Goal: Communication & Community: Answer question/provide support

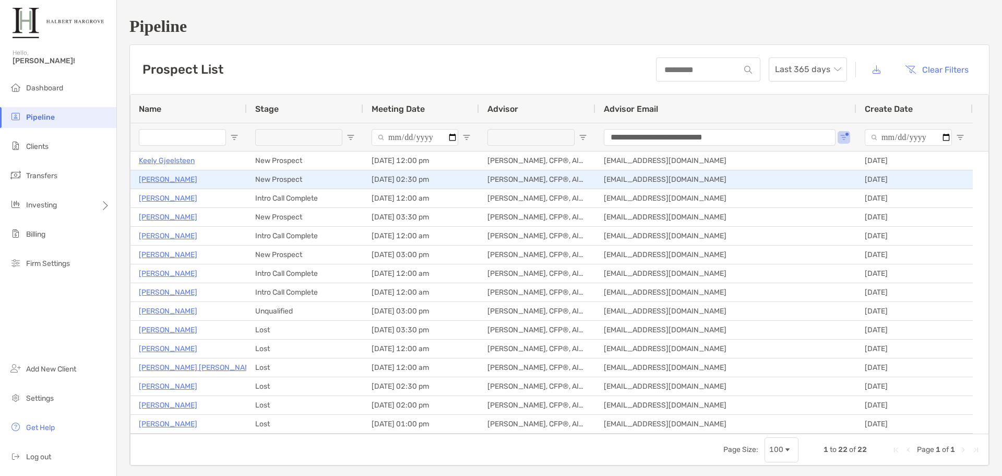
click at [158, 184] on p "[PERSON_NAME]" at bounding box center [168, 179] width 58 height 13
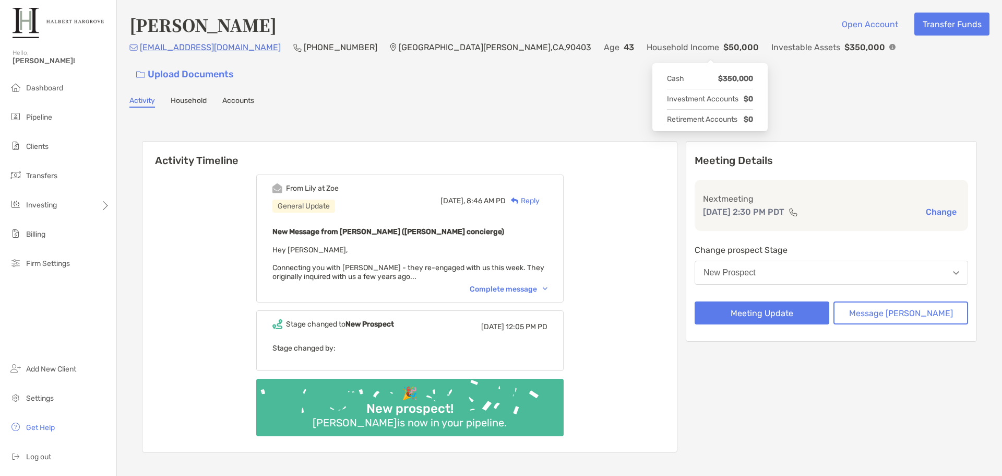
click at [890, 50] on img at bounding box center [893, 47] width 6 height 6
click at [528, 88] on div "[PERSON_NAME] Open Account Transfer Funds [EMAIL_ADDRESS][DOMAIN_NAME] [PHONE_N…" at bounding box center [559, 245] width 885 height 490
click at [519, 285] on div "Complete message" at bounding box center [509, 289] width 78 height 9
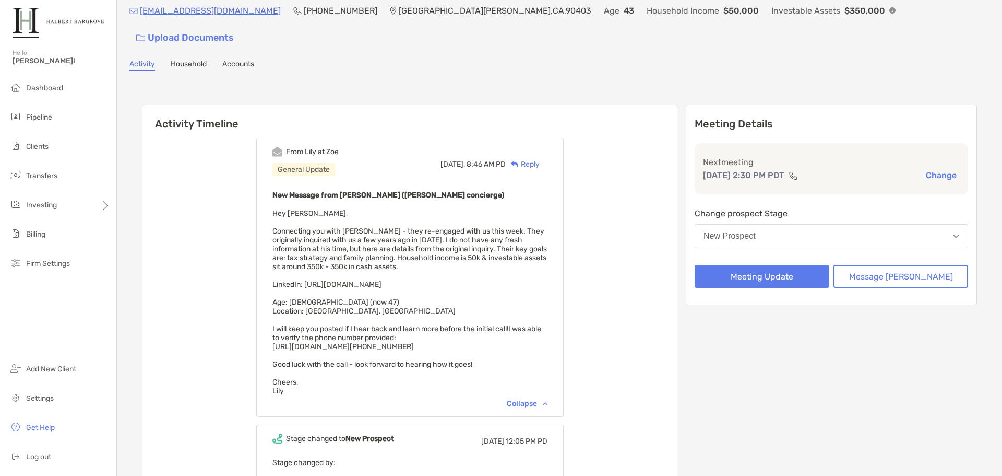
scroll to position [52, 0]
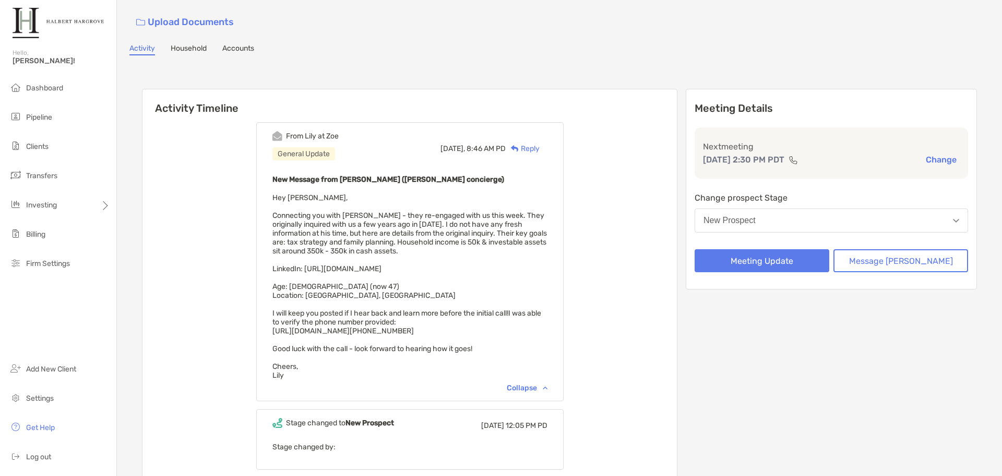
click at [540, 143] on div "Reply" at bounding box center [523, 148] width 34 height 11
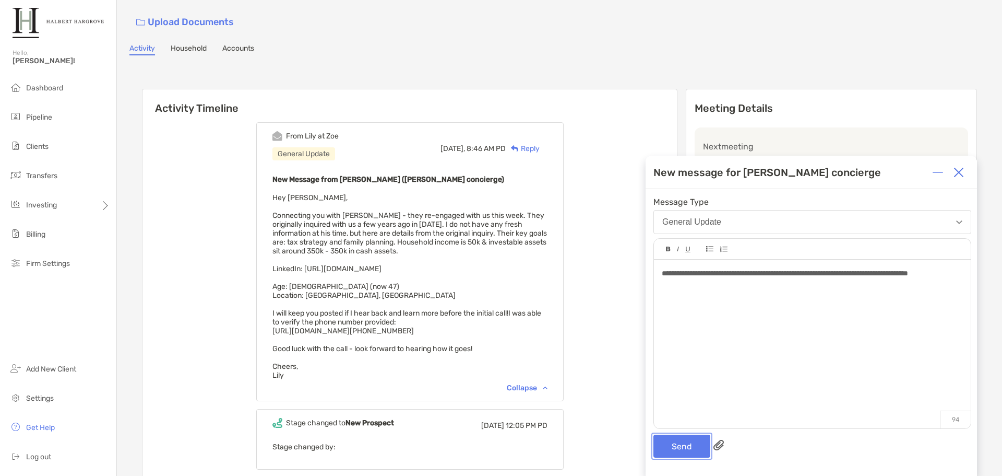
click at [685, 453] on button "Send" at bounding box center [682, 445] width 57 height 23
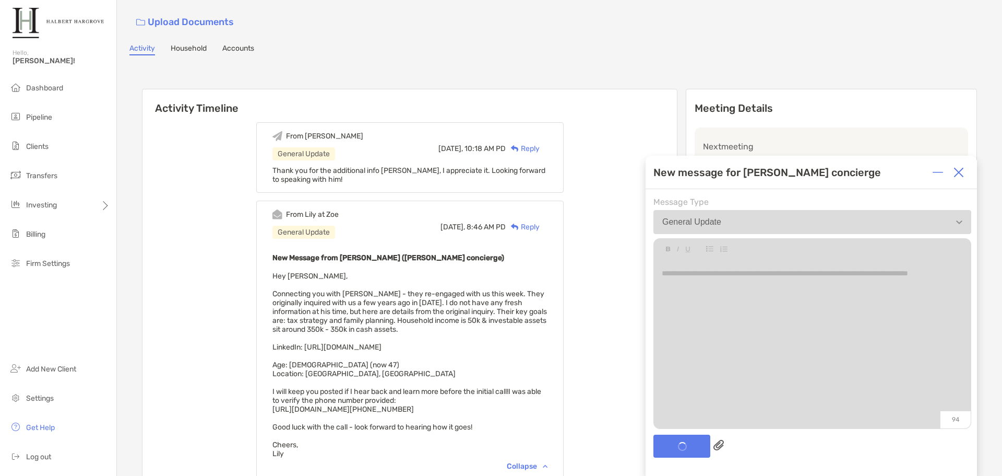
click at [373, 78] on div "Activity Timeline From Jake General Update Today, 10:18 AM PD Reply Thank you f…" at bounding box center [559, 360] width 835 height 564
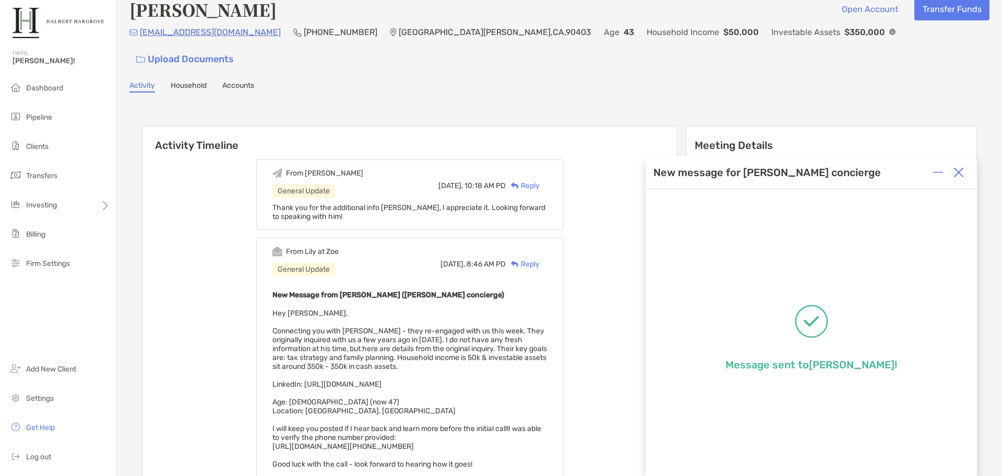
scroll to position [0, 0]
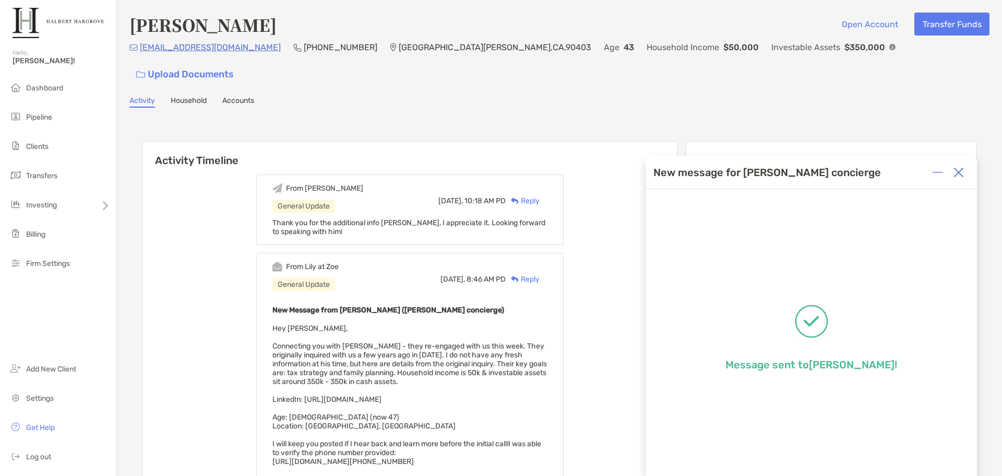
click at [346, 131] on div "Activity Timeline From Jake General Update Today, 10:18 AM PD Reply Thank you f…" at bounding box center [559, 413] width 835 height 564
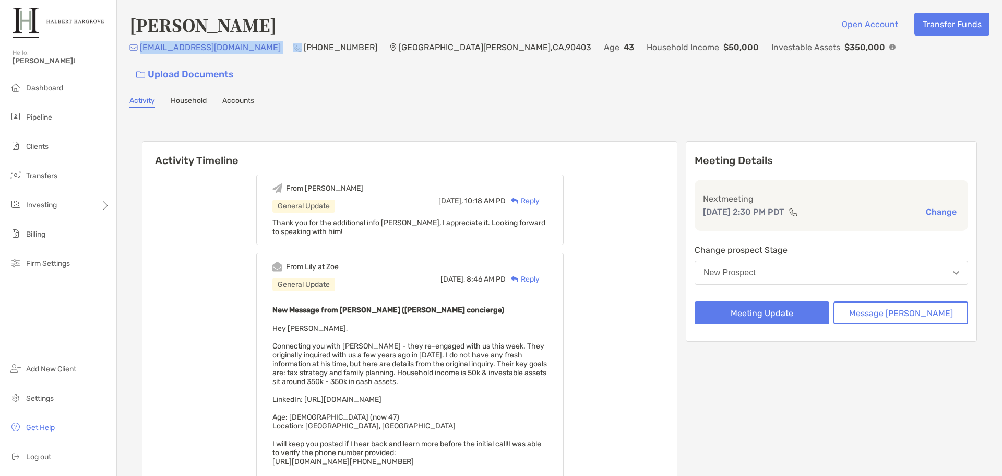
drag, startPoint x: 221, startPoint y: 53, endPoint x: 141, endPoint y: 55, distance: 79.9
click at [141, 55] on div "nrc78@icloud.com (310) 633-1684 Santa Monica , CA , 90403 Age 43 Household Inco…" at bounding box center [559, 63] width 860 height 45
copy p "nrc78@icloud.com"
click at [462, 93] on div "Nathan Charles Open Account Transfer Funds nrc78@icloud.com (310) 633-1684 Sant…" at bounding box center [559, 359] width 885 height 719
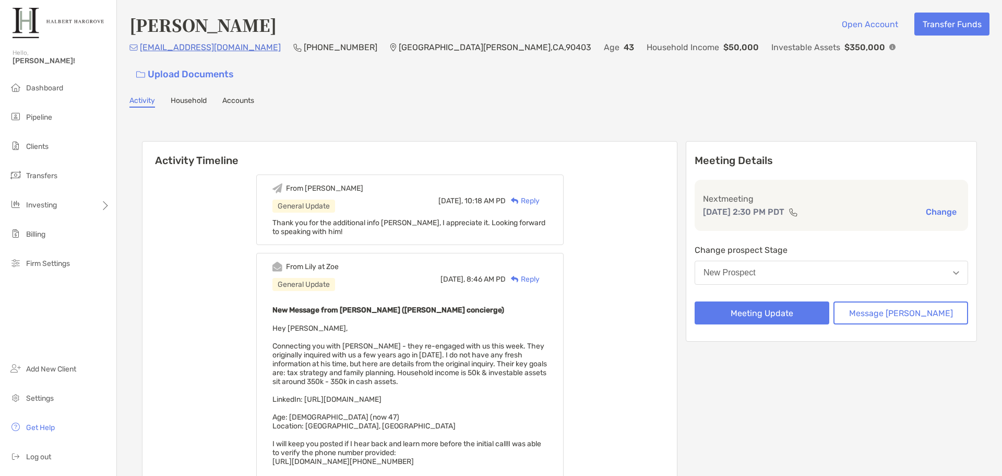
click at [193, 118] on div "Activity Timeline From Jake General Update Today, 10:18 AM PD Reply Thank you f…" at bounding box center [559, 412] width 860 height 589
click at [68, 119] on li "Pipeline" at bounding box center [58, 117] width 116 height 21
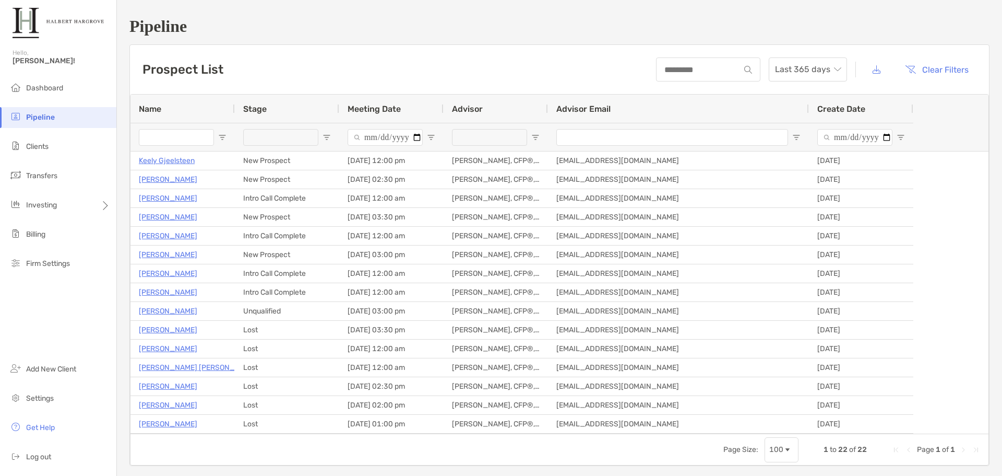
type input "**********"
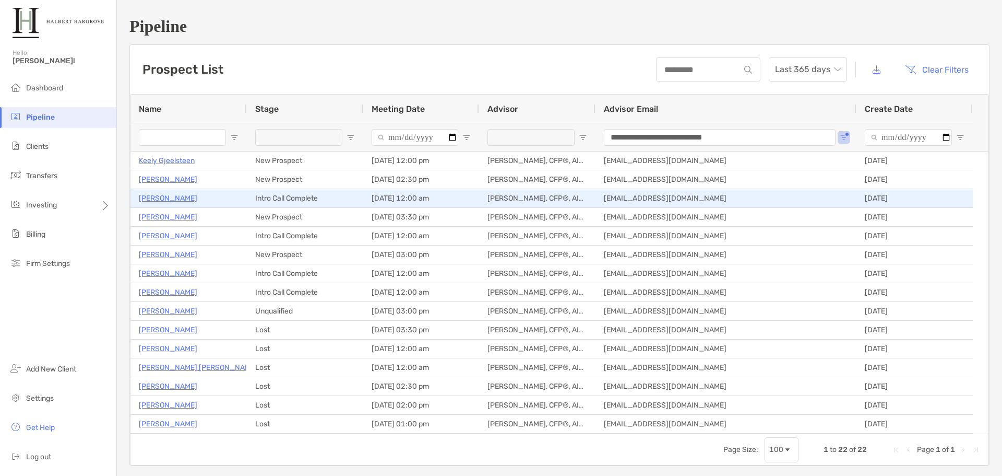
click at [165, 195] on p "[PERSON_NAME]" at bounding box center [168, 198] width 58 height 13
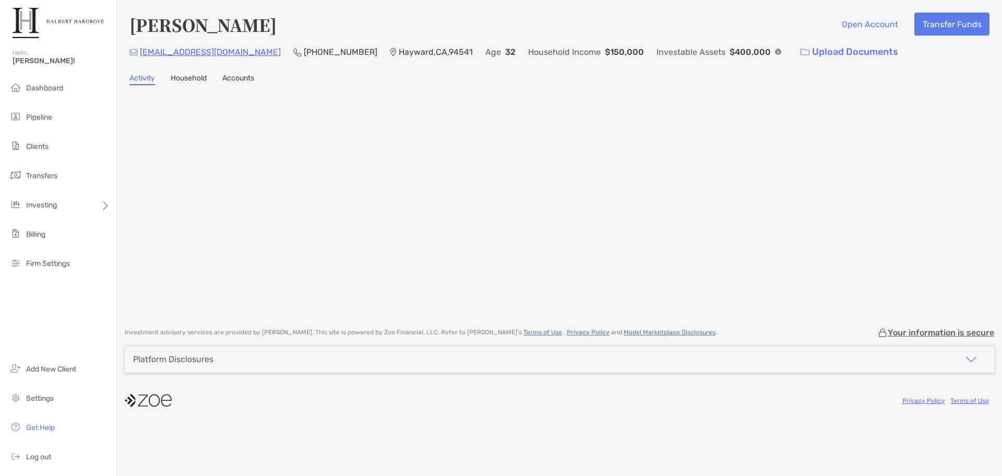
click at [703, 51] on div "Investable Assets $400,000" at bounding box center [719, 52] width 125 height 22
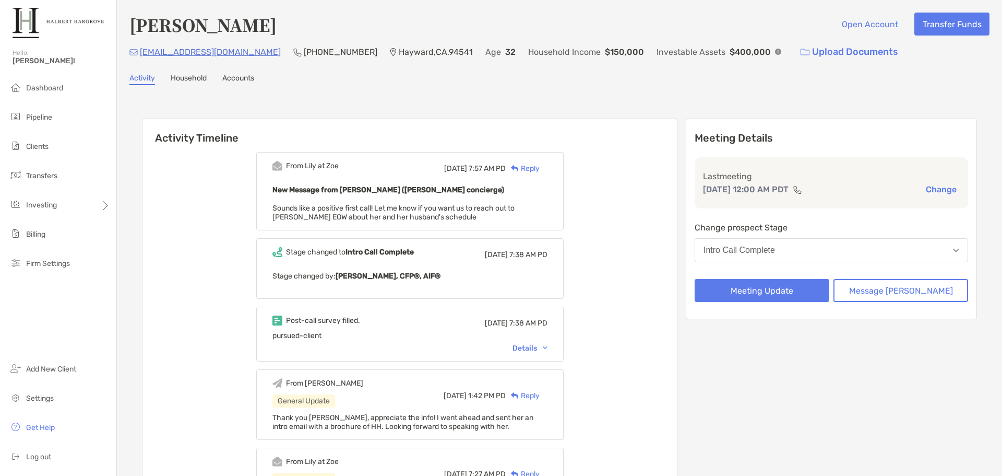
click at [540, 170] on div "Reply" at bounding box center [523, 168] width 34 height 11
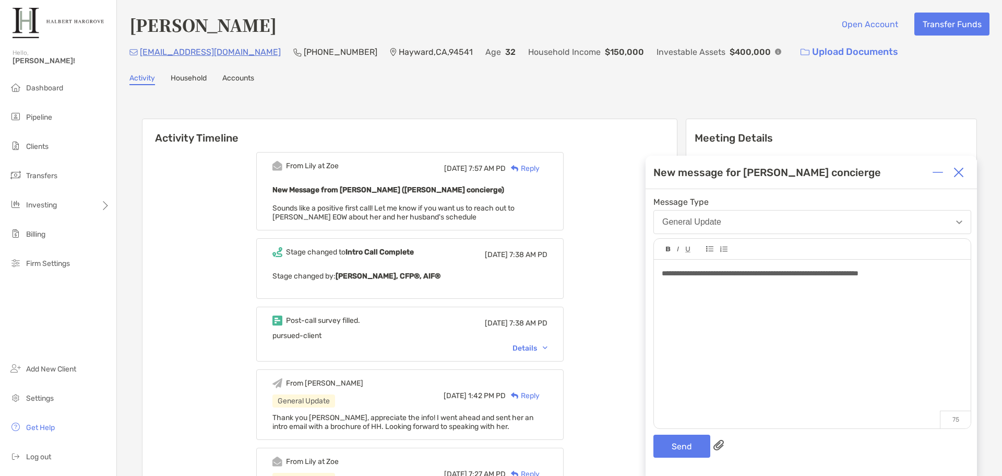
click at [421, 95] on div "Alane Chen Open Account Transfer Funds fly.amc23@gmail.com (415) 991-0698 Haywa…" at bounding box center [559, 381] width 885 height 763
click at [693, 443] on button "Send" at bounding box center [682, 445] width 57 height 23
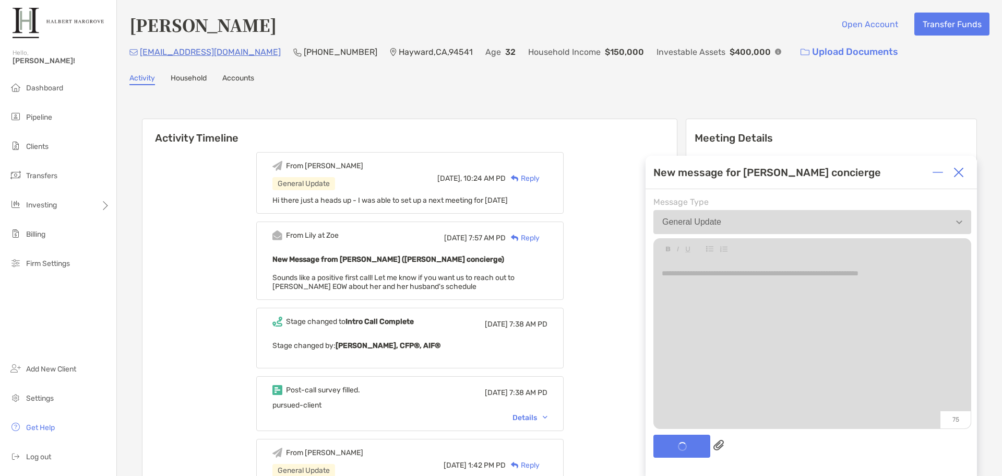
click at [318, 100] on div "Activity Timeline From Jake General Update Today, 10:24 AM PD Reply Hi there ju…" at bounding box center [559, 458] width 860 height 725
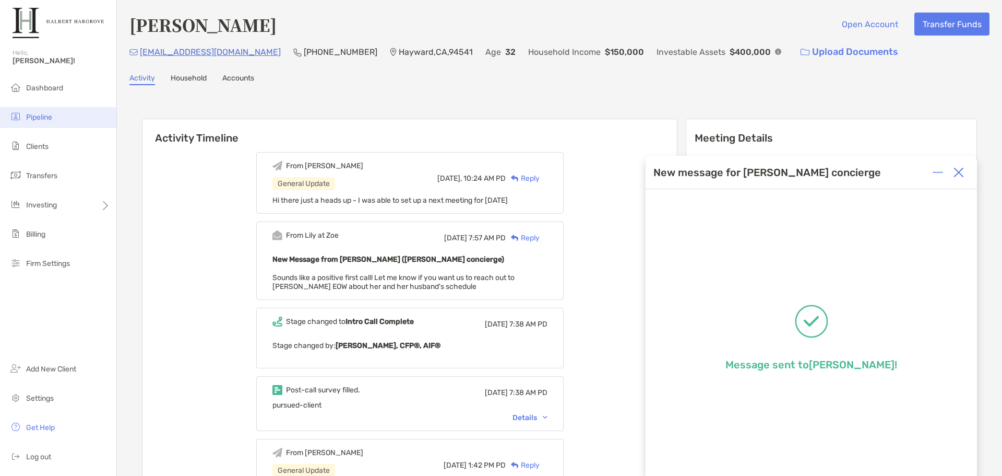
click at [45, 121] on span "Pipeline" at bounding box center [39, 117] width 26 height 9
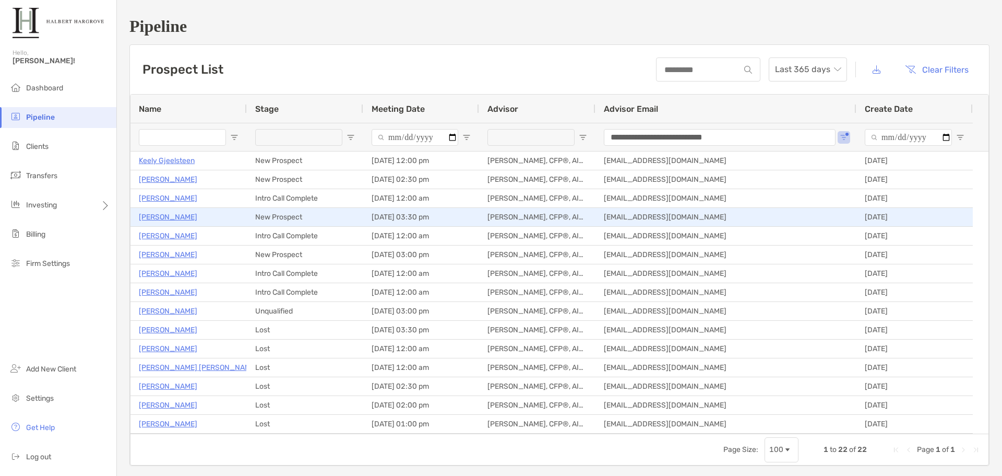
click at [181, 219] on p "Pushkar Priyadarshi" at bounding box center [168, 216] width 58 height 13
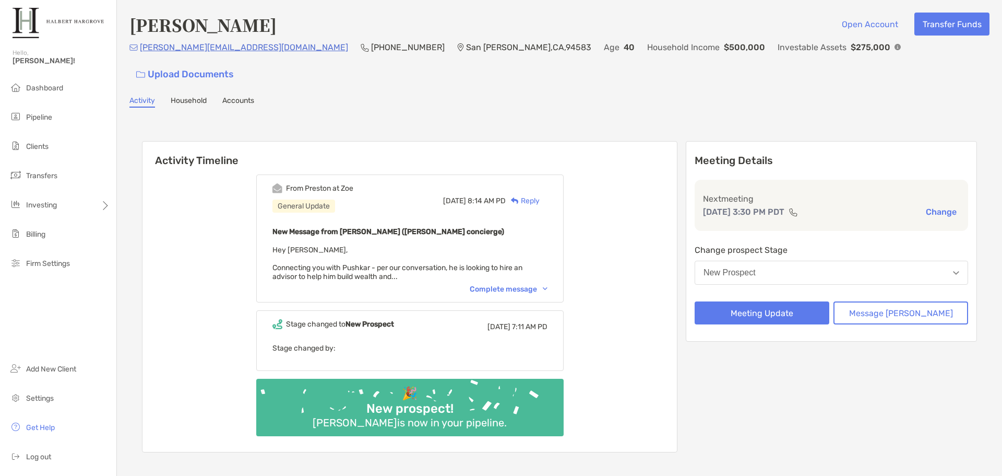
click at [518, 272] on div "From [PERSON_NAME] at Zoe General Update [DATE] 8:14 AM PD Reply New Message fr…" at bounding box center [410, 238] width 308 height 128
click at [528, 285] on div "Complete message" at bounding box center [509, 289] width 78 height 9
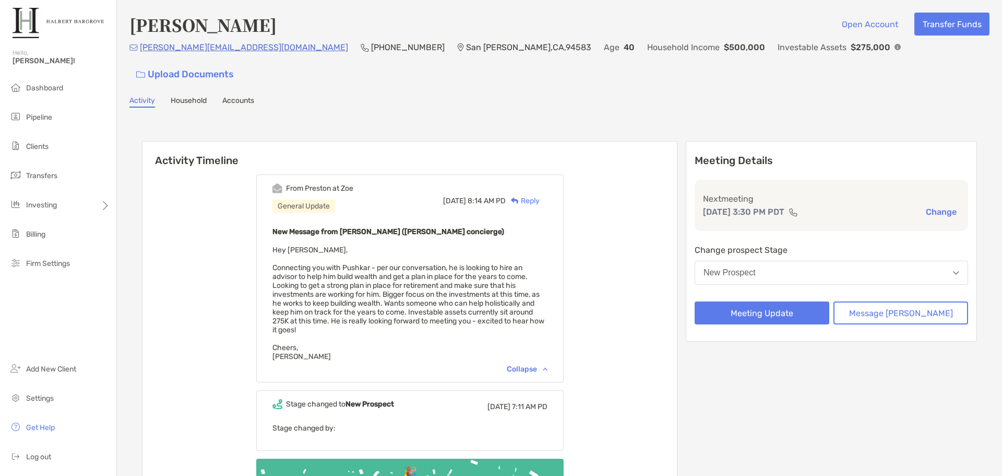
click at [199, 259] on div "From Preston at Zoe General Update Tue, Aug 19 8:14 AM PD Reply New Message fro…" at bounding box center [410, 349] width 535 height 365
click at [472, 73] on div "Pushkar Priyadarshi Open Account Transfer Funds priyadarshi.pushkar@gmail.com (…" at bounding box center [559, 285] width 885 height 570
click at [323, 118] on div "Activity Timeline From Preston at Zoe General Update Tue, Aug 19 8:14 AM PD Rep…" at bounding box center [559, 338] width 860 height 440
drag, startPoint x: 490, startPoint y: 290, endPoint x: 558, endPoint y: 295, distance: 68.1
click at [548, 295] on div "New Message from Preston Buhrmaster (Zoe concierge) Hey Jake, Connecting you wi…" at bounding box center [410, 293] width 275 height 136
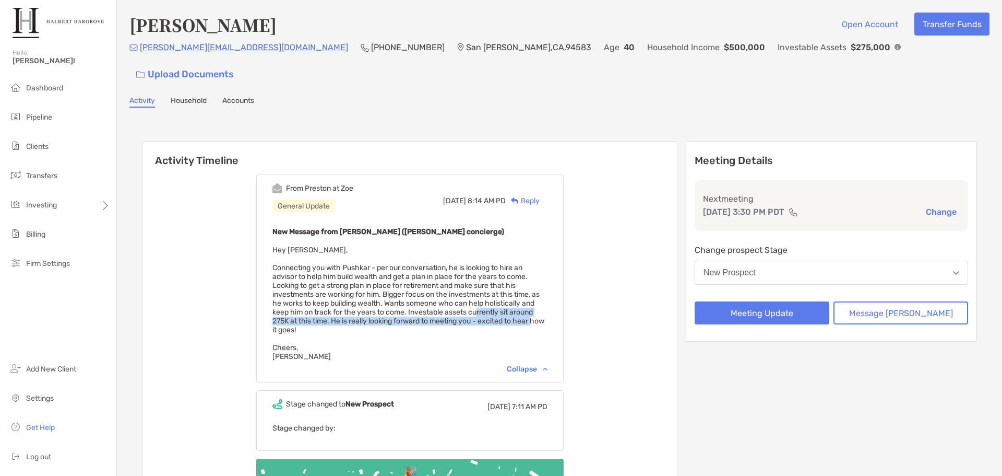
click at [548, 295] on div "New Message from Preston Buhrmaster (Zoe concierge) Hey Jake, Connecting you wi…" at bounding box center [410, 293] width 275 height 136
click at [552, 96] on div "Activity Household Accounts" at bounding box center [559, 101] width 860 height 11
click at [145, 118] on div "Activity Timeline From Preston at Zoe General Update Tue, Aug 19 8:14 AM PD Rep…" at bounding box center [559, 338] width 860 height 440
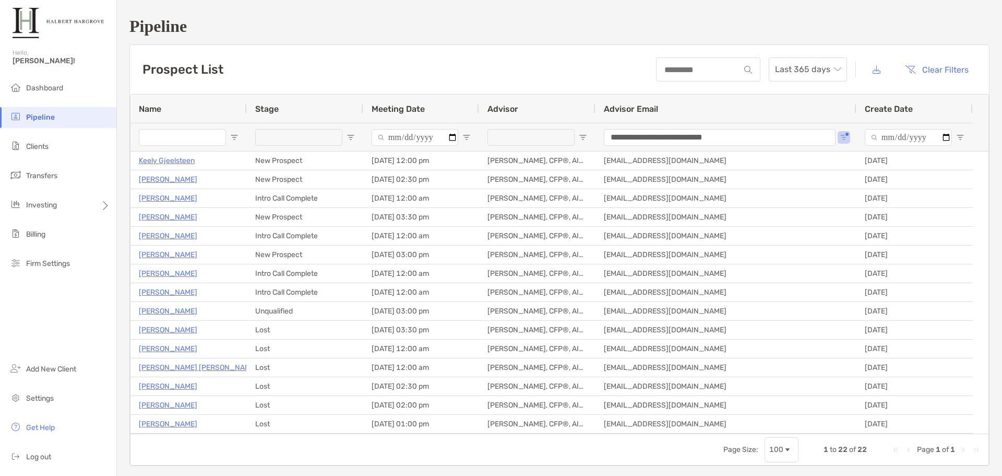
click at [453, 57] on div "Prospect List Last 365 days Clear Filters" at bounding box center [559, 69] width 859 height 49
click at [308, 39] on div "**********" at bounding box center [559, 241] width 885 height 482
